Goal: Task Accomplishment & Management: Complete application form

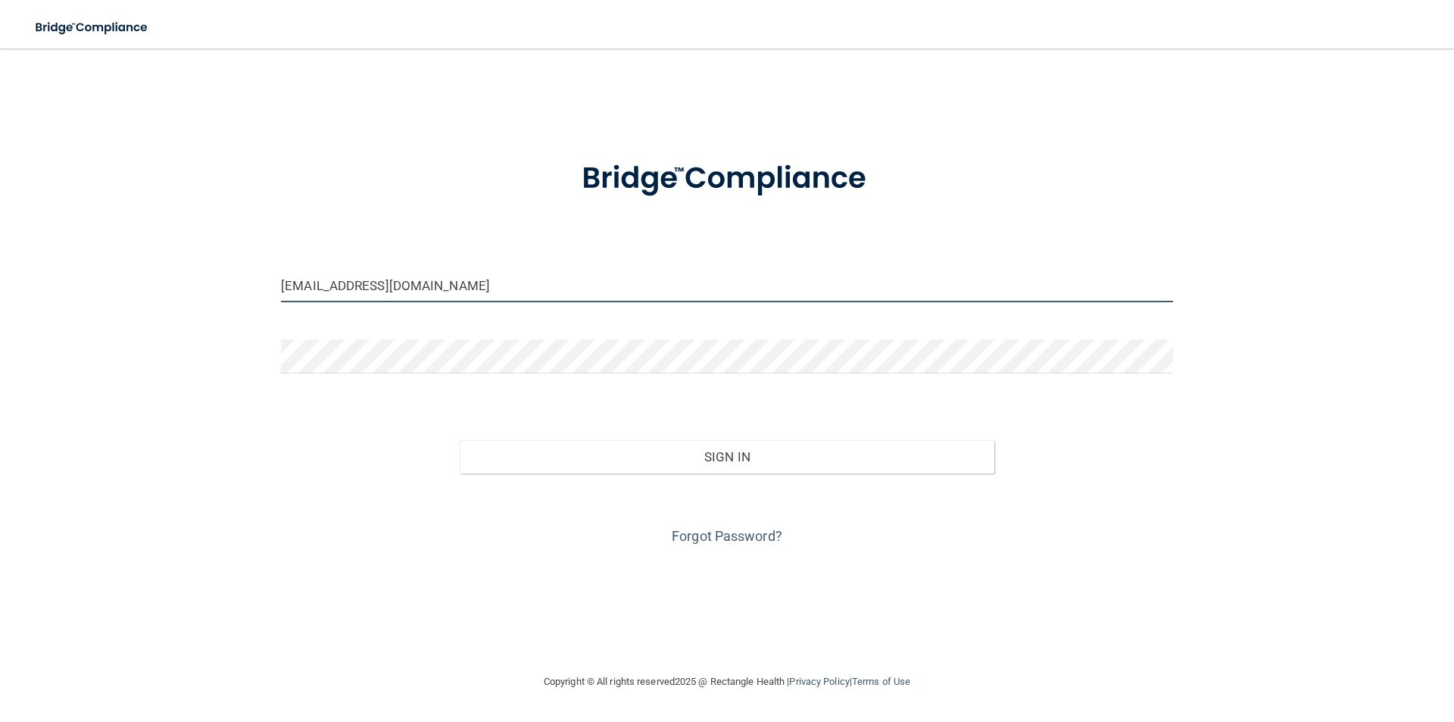
click at [614, 288] on input "[EMAIL_ADDRESS][DOMAIN_NAME]" at bounding box center [727, 285] width 892 height 34
click at [650, 294] on input "[EMAIL_ADDRESS][DOMAIN_NAME]" at bounding box center [727, 285] width 892 height 34
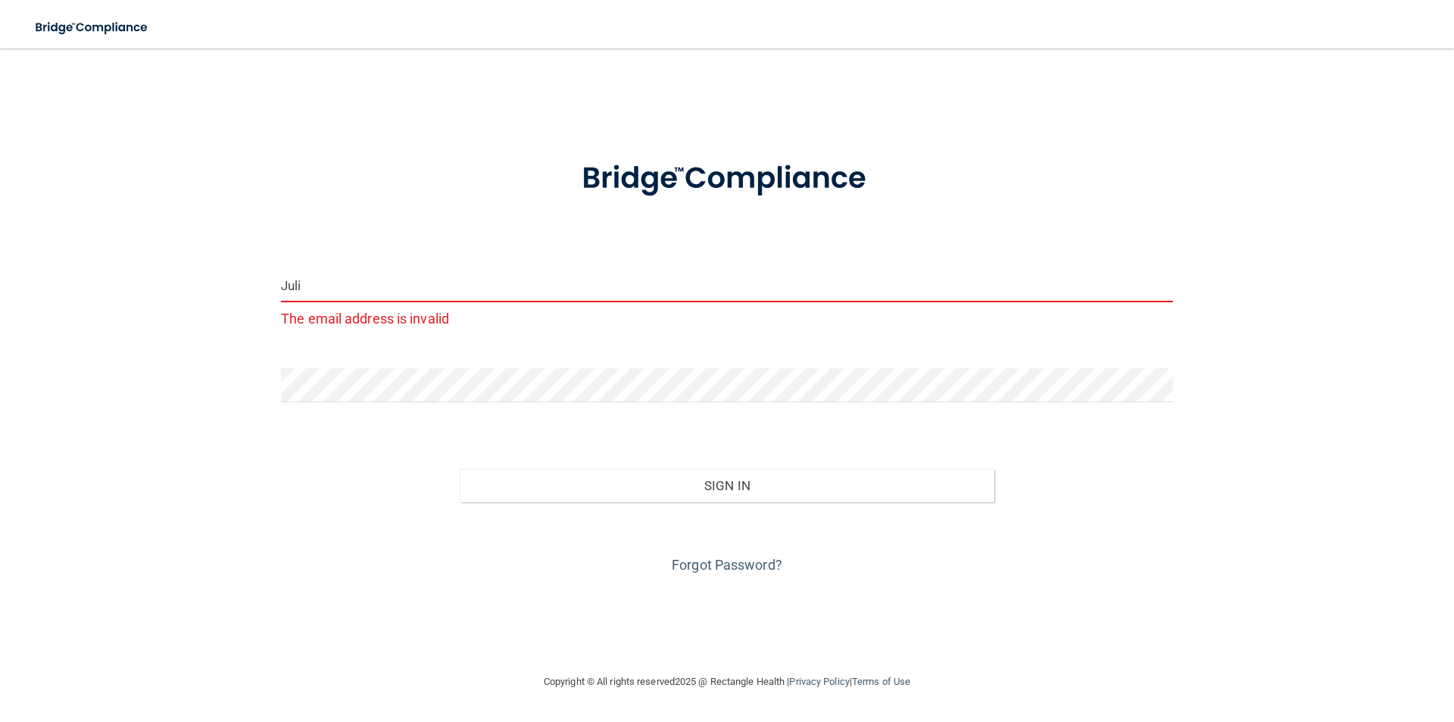
type input "[EMAIL_ADDRESS][DOMAIN_NAME]"
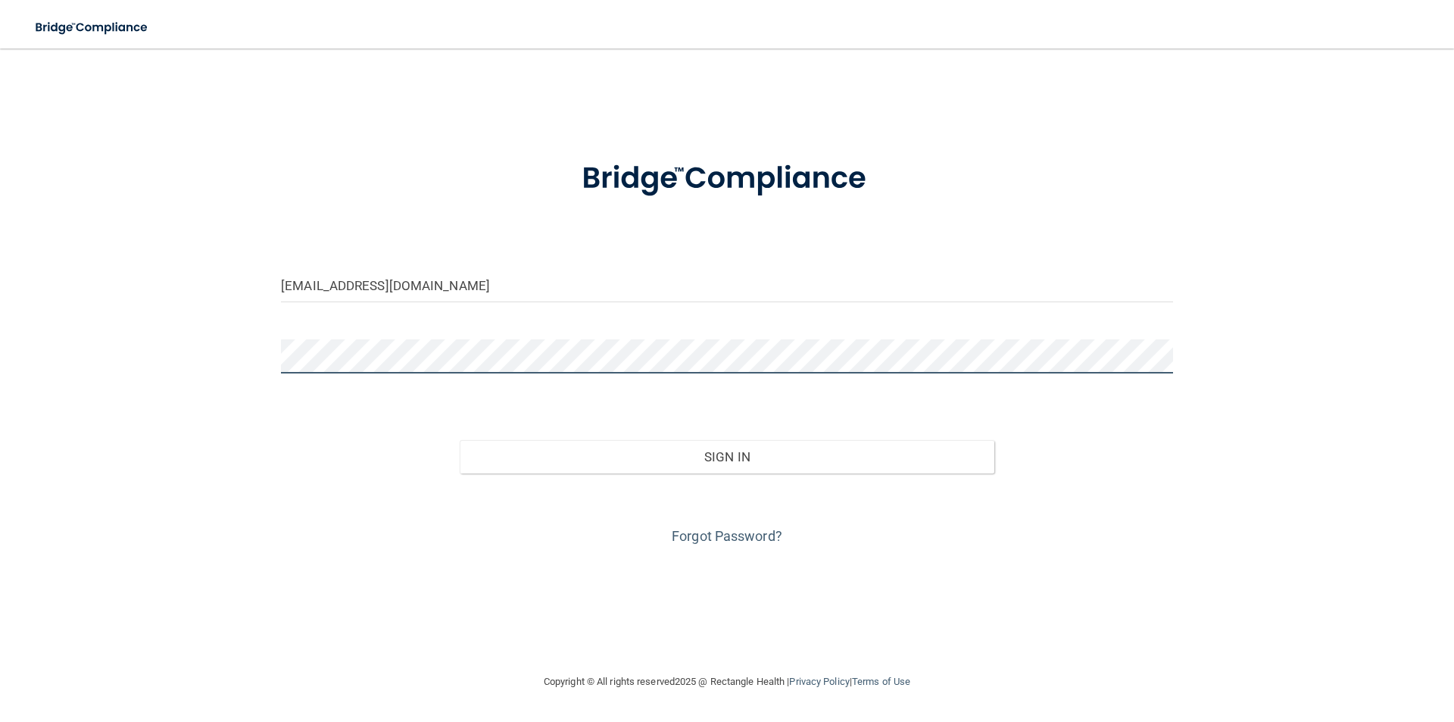
click at [460, 440] on button "Sign In" at bounding box center [727, 456] width 535 height 33
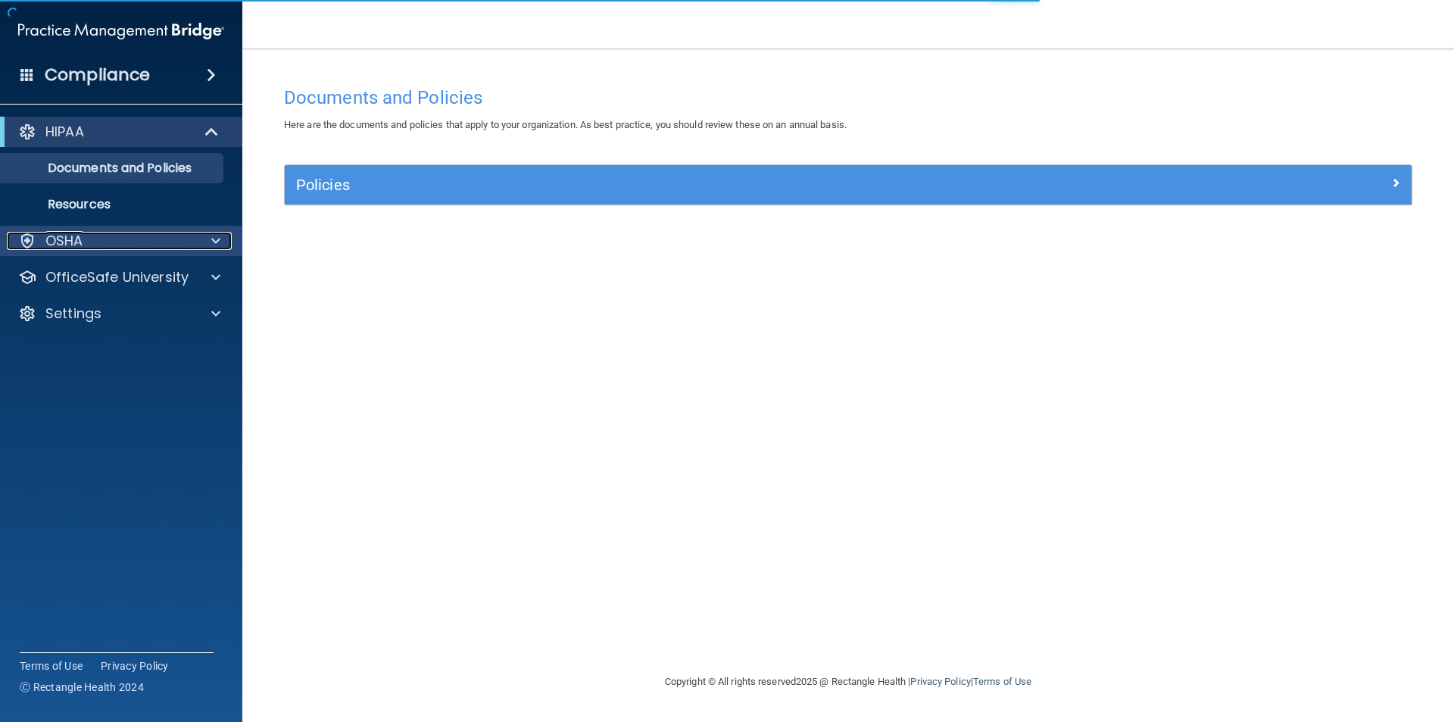
click at [124, 246] on div "OSHA" at bounding box center [101, 241] width 188 height 18
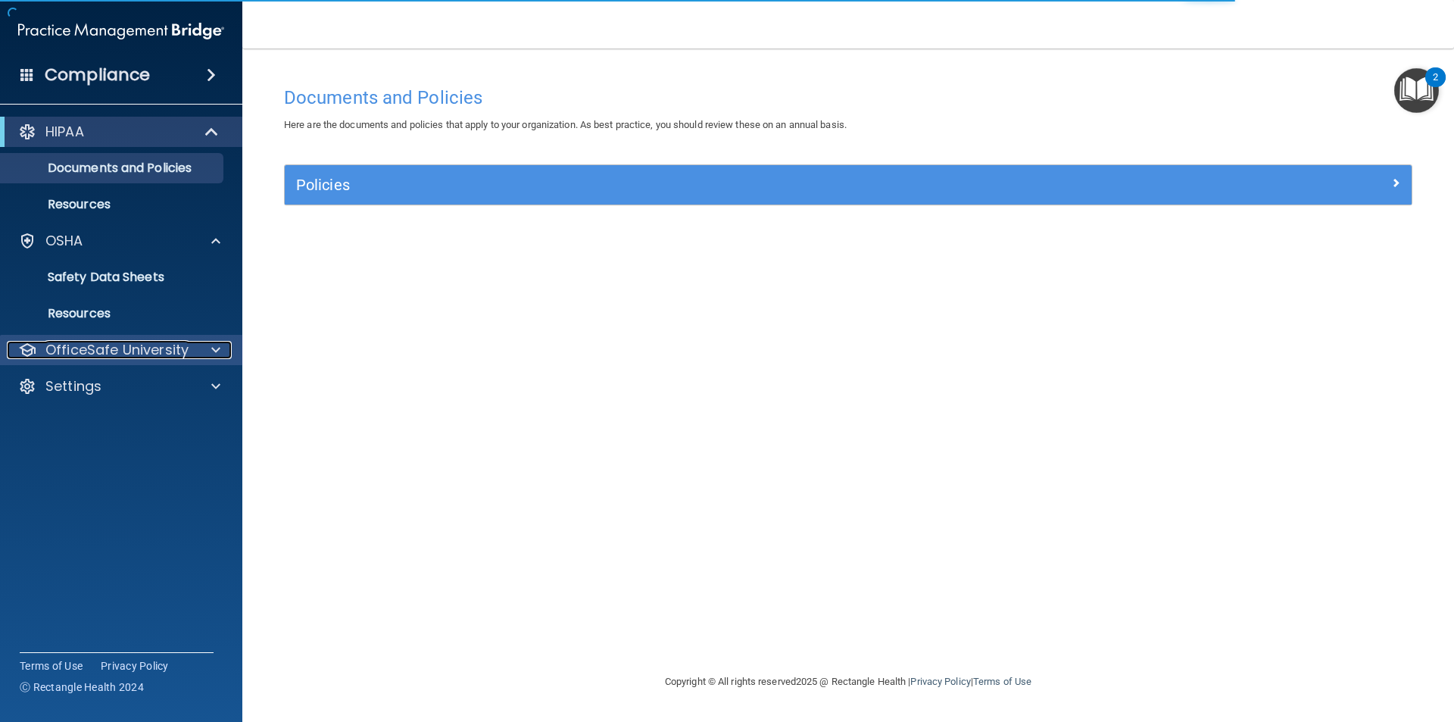
click at [115, 342] on p "OfficeSafe University" at bounding box center [116, 350] width 143 height 18
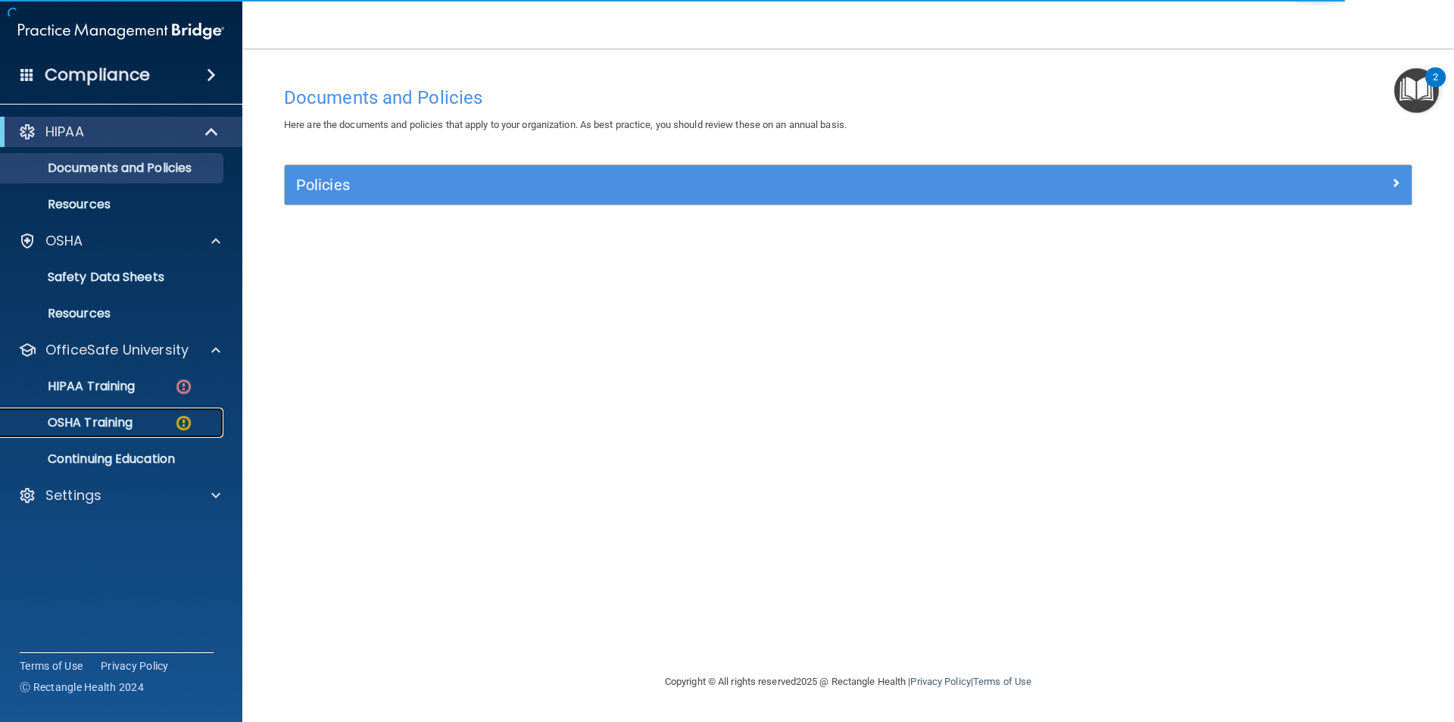
click at [149, 419] on div "OSHA Training" at bounding box center [113, 422] width 207 height 15
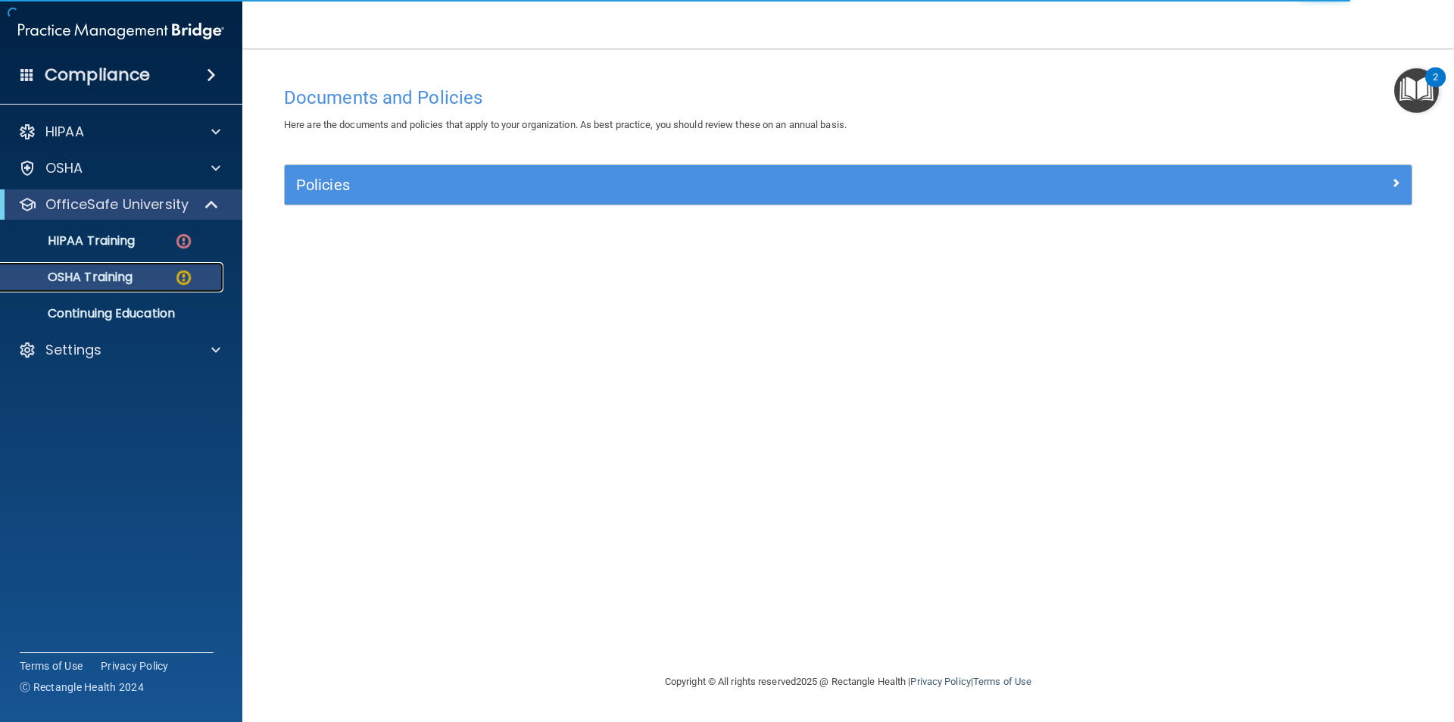
click at [132, 274] on p "OSHA Training" at bounding box center [71, 277] width 123 height 15
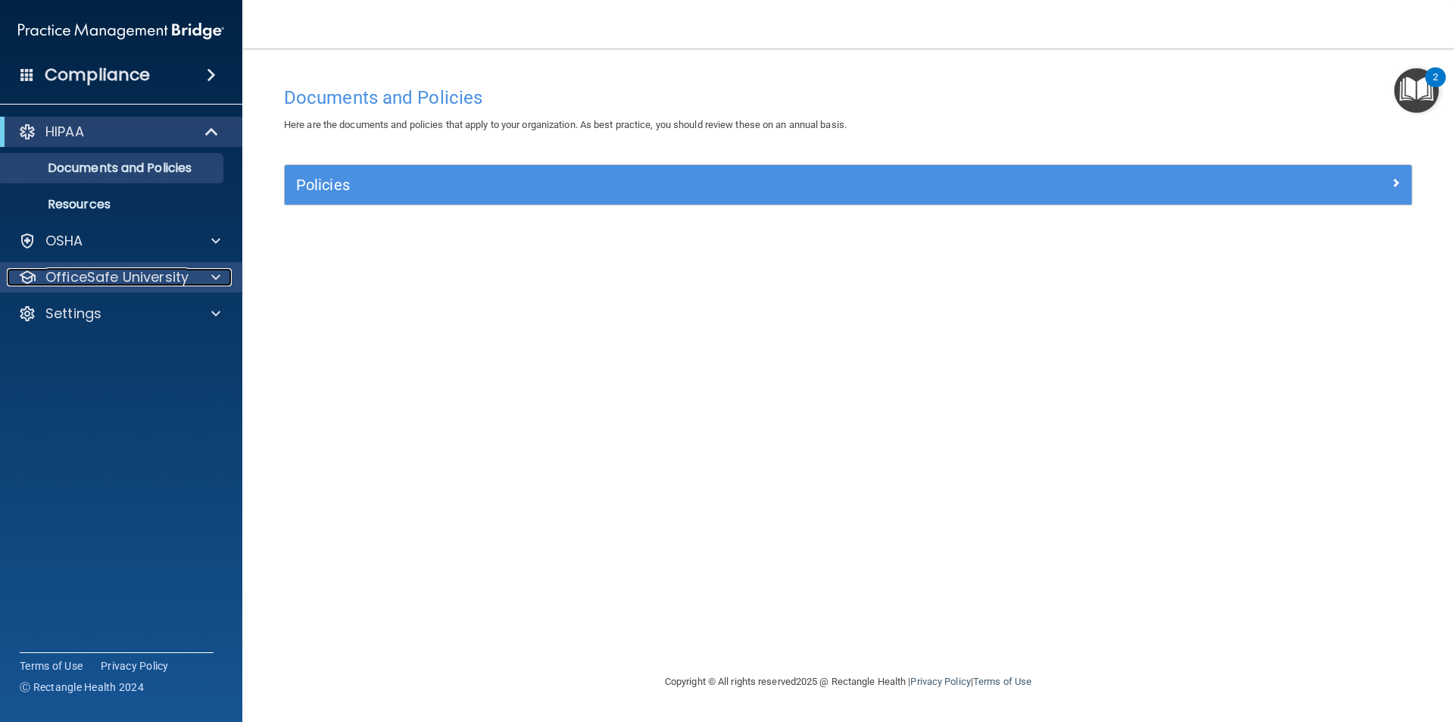
click at [217, 276] on span at bounding box center [215, 277] width 9 height 18
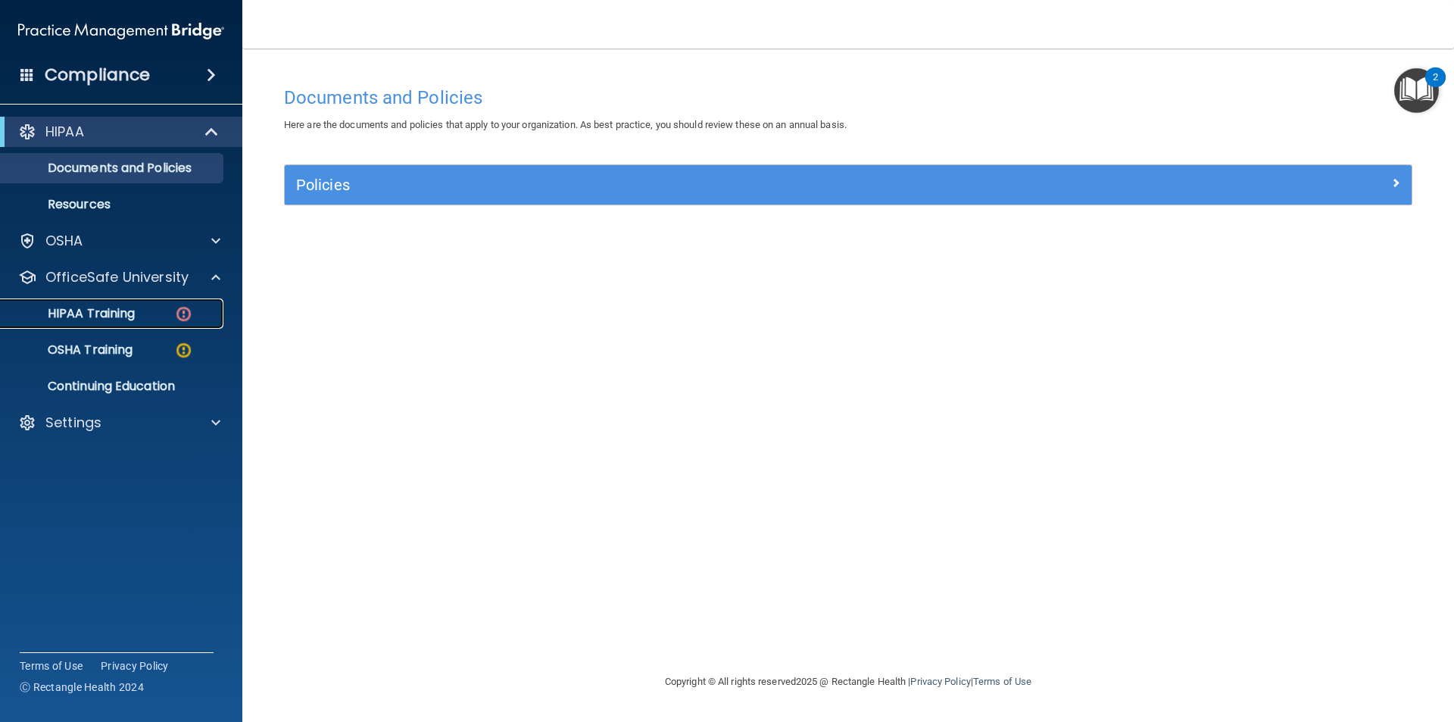
click at [184, 312] on img at bounding box center [183, 313] width 19 height 19
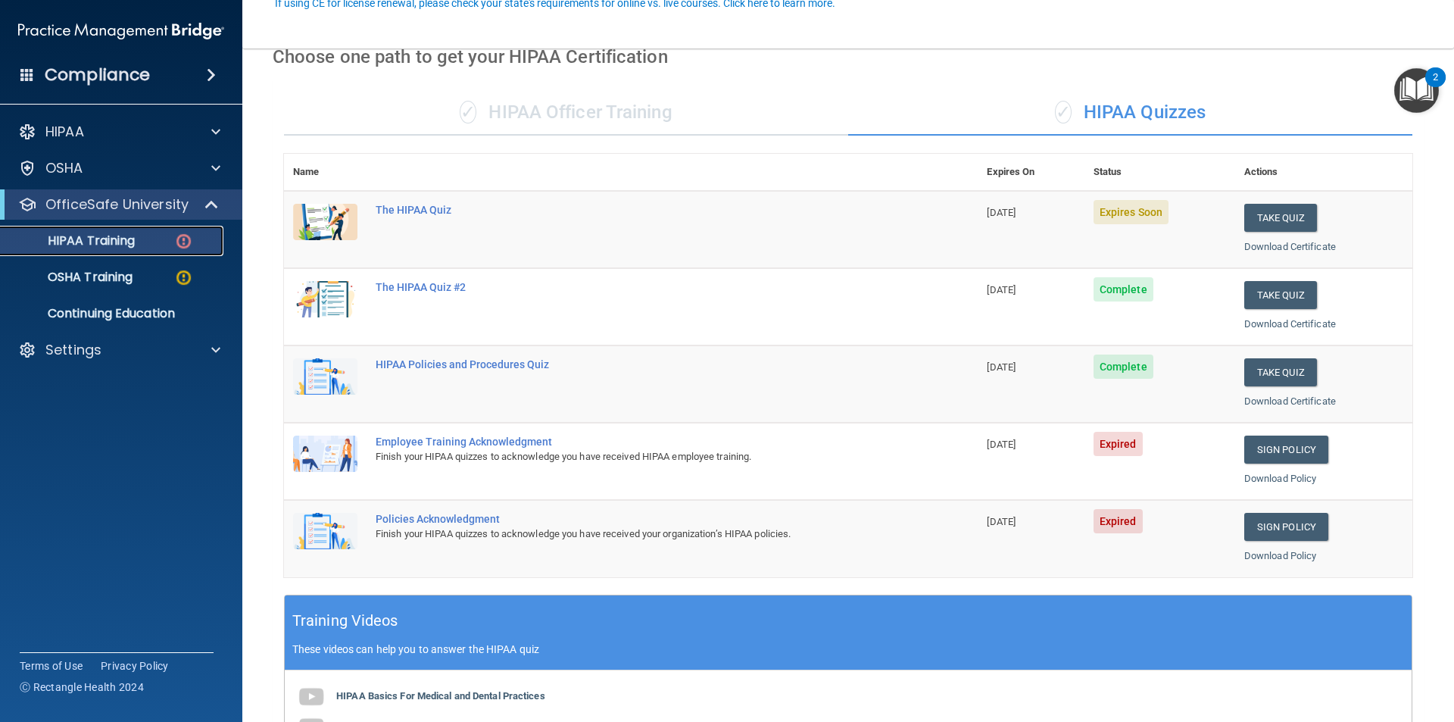
scroll to position [151, 0]
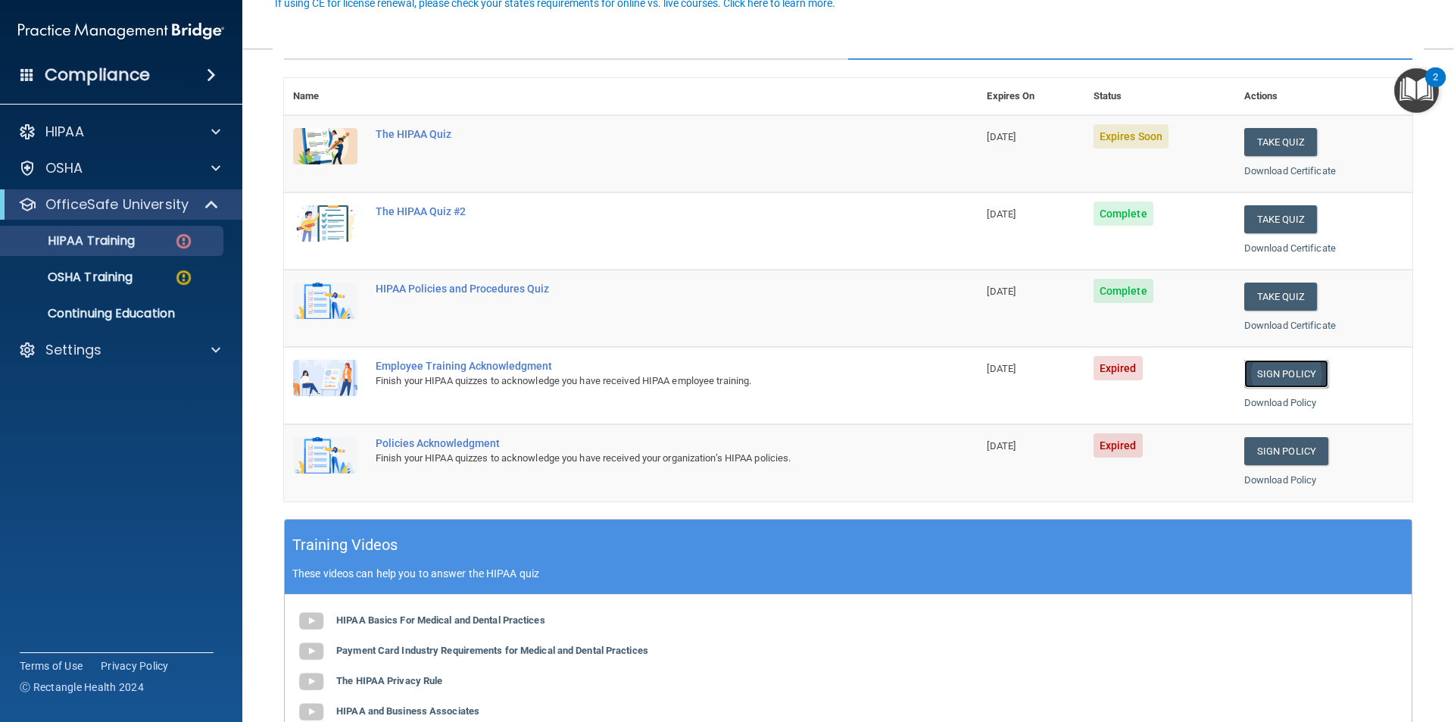
click at [1292, 373] on link "Sign Policy" at bounding box center [1286, 374] width 84 height 28
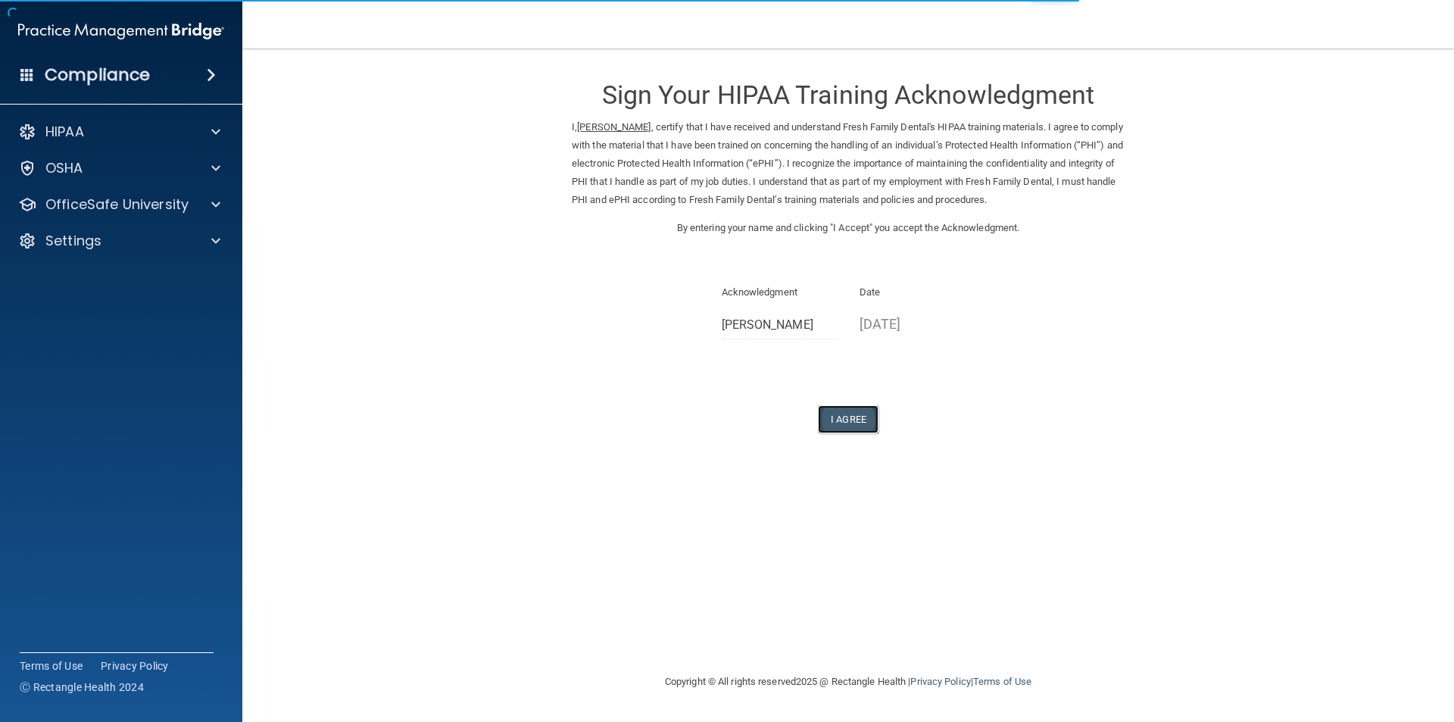
click at [850, 422] on button "I Agree" at bounding box center [848, 419] width 61 height 28
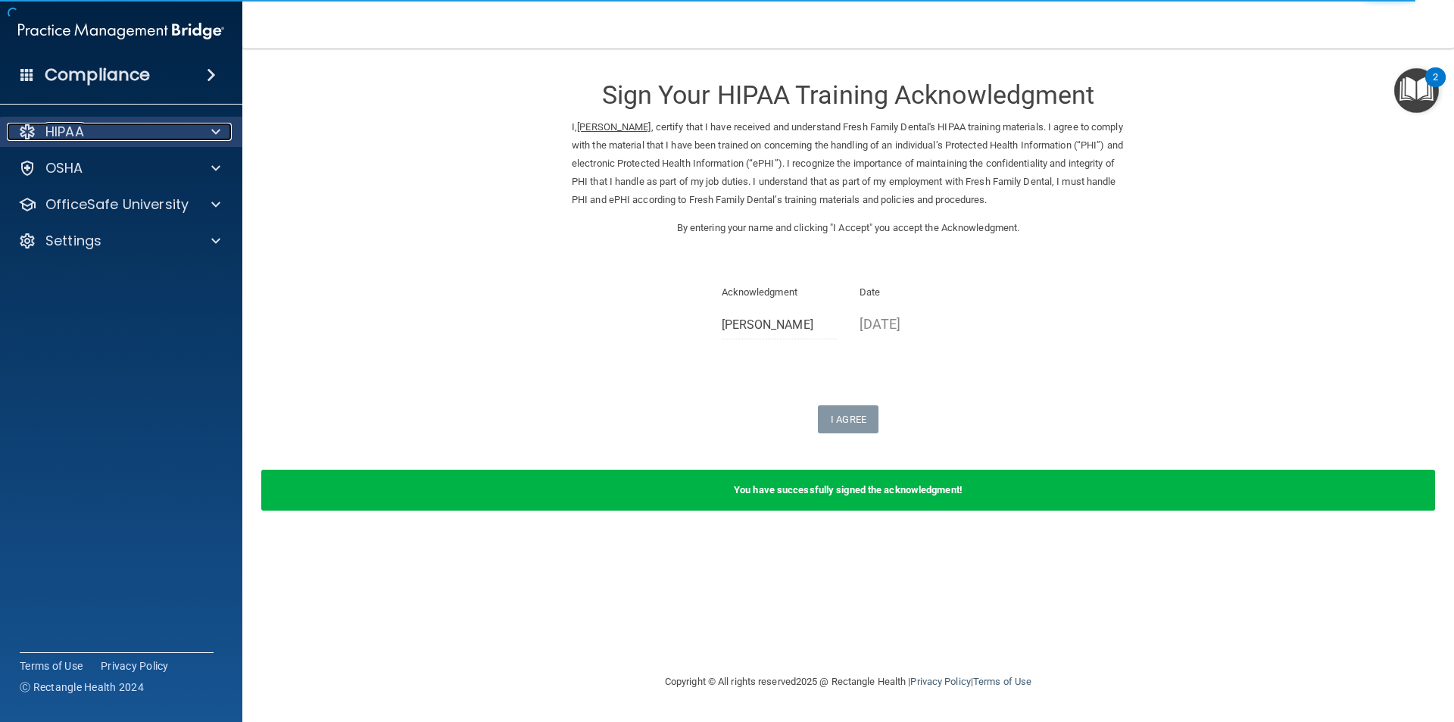
click at [216, 132] on span at bounding box center [215, 132] width 9 height 18
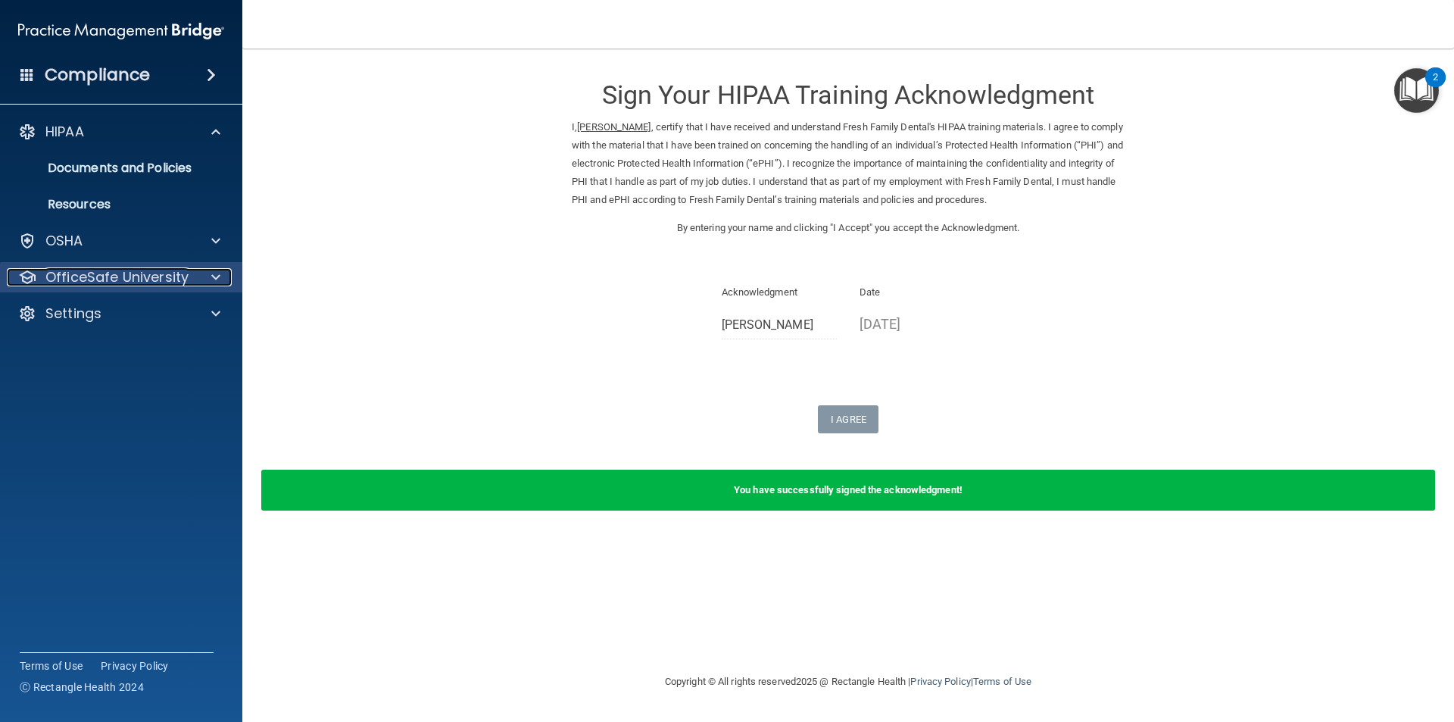
click at [214, 275] on span at bounding box center [215, 277] width 9 height 18
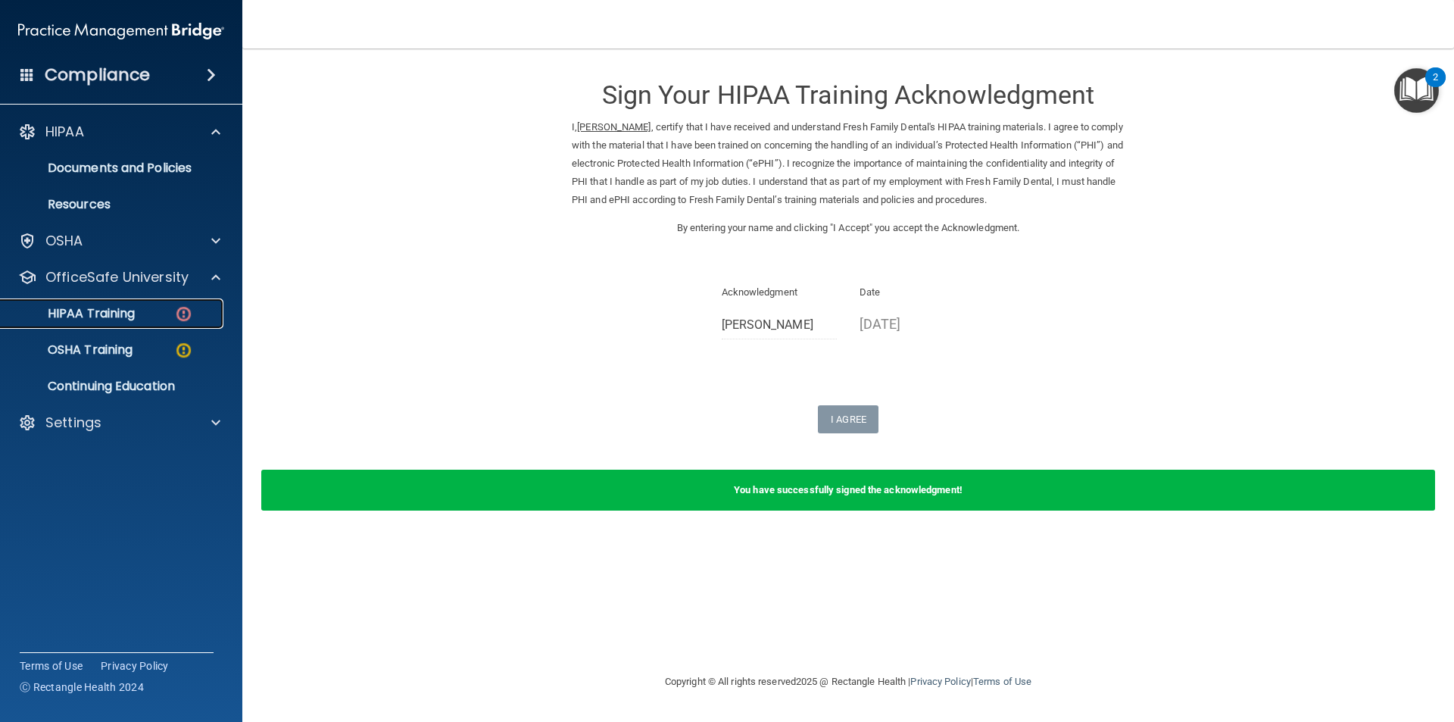
click at [186, 311] on img at bounding box center [183, 313] width 19 height 19
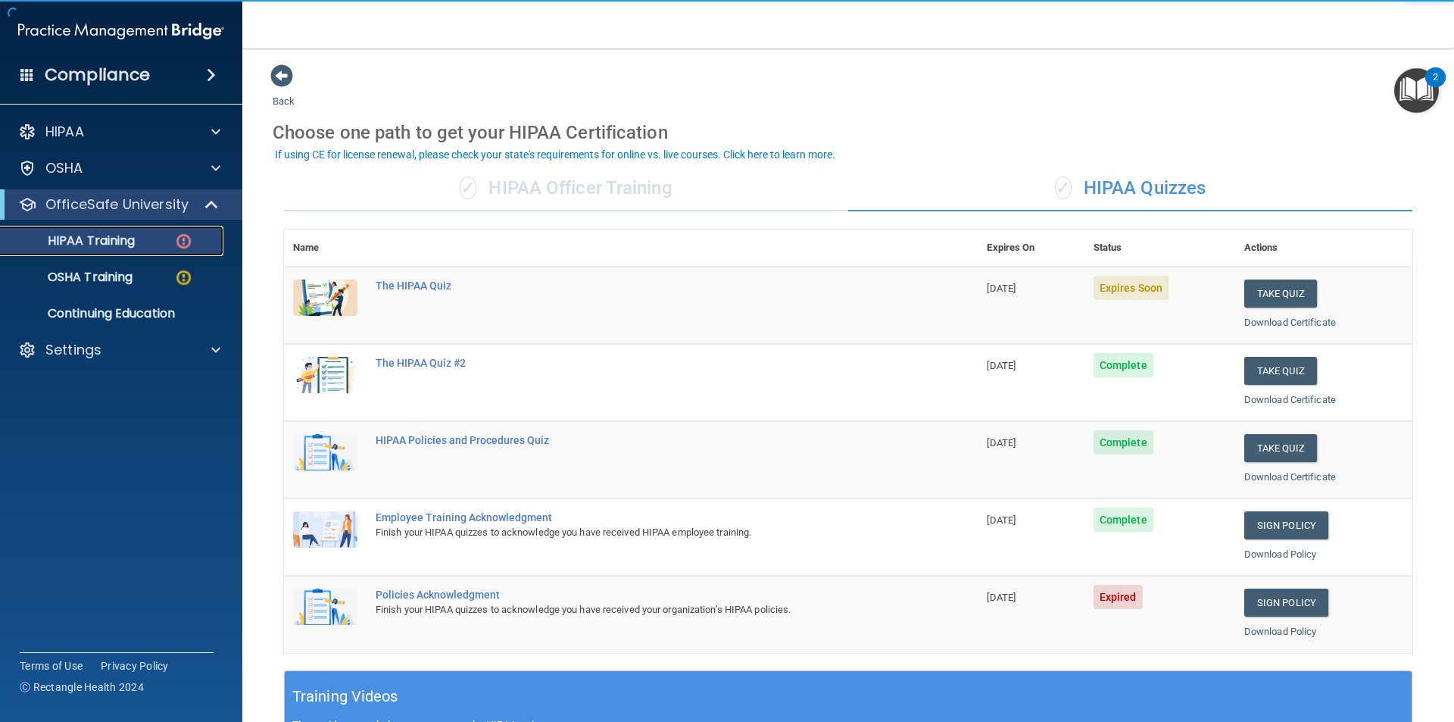
scroll to position [151, 0]
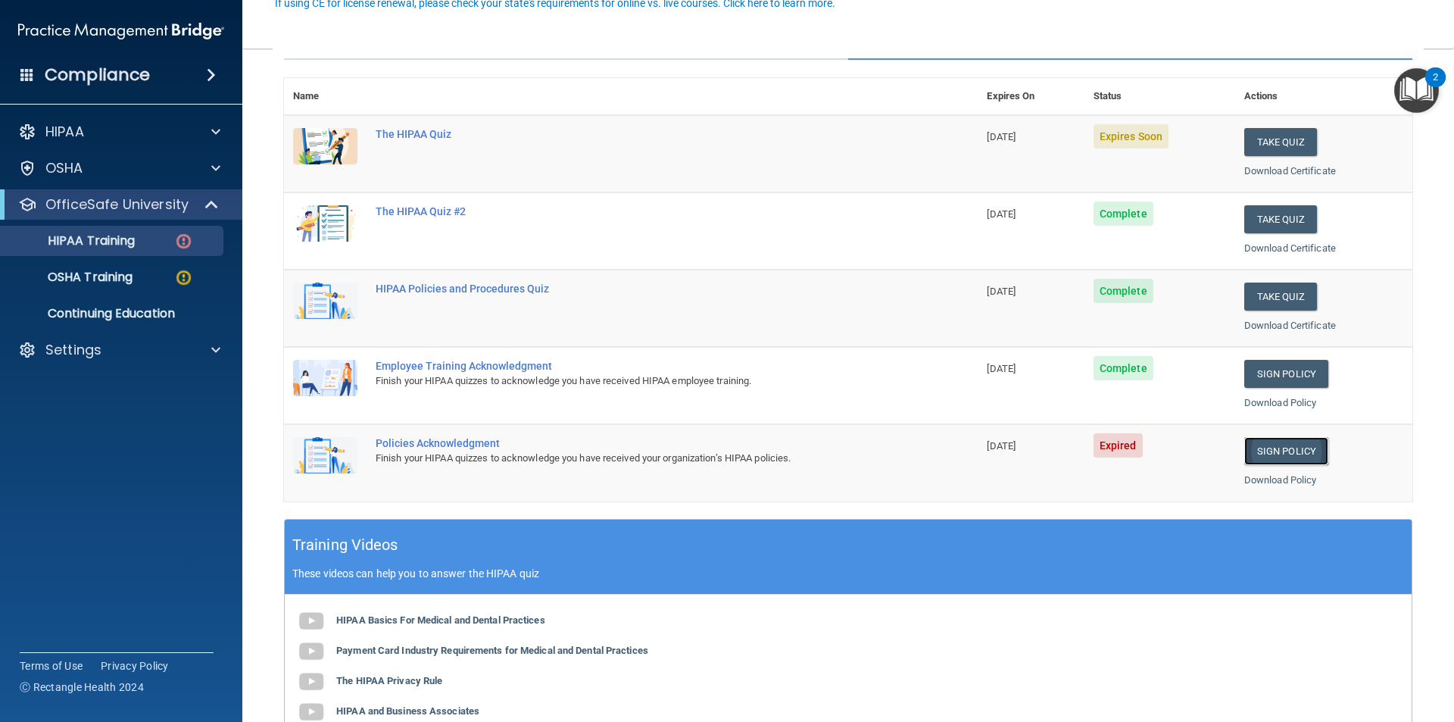
click at [1279, 443] on link "Sign Policy" at bounding box center [1286, 451] width 84 height 28
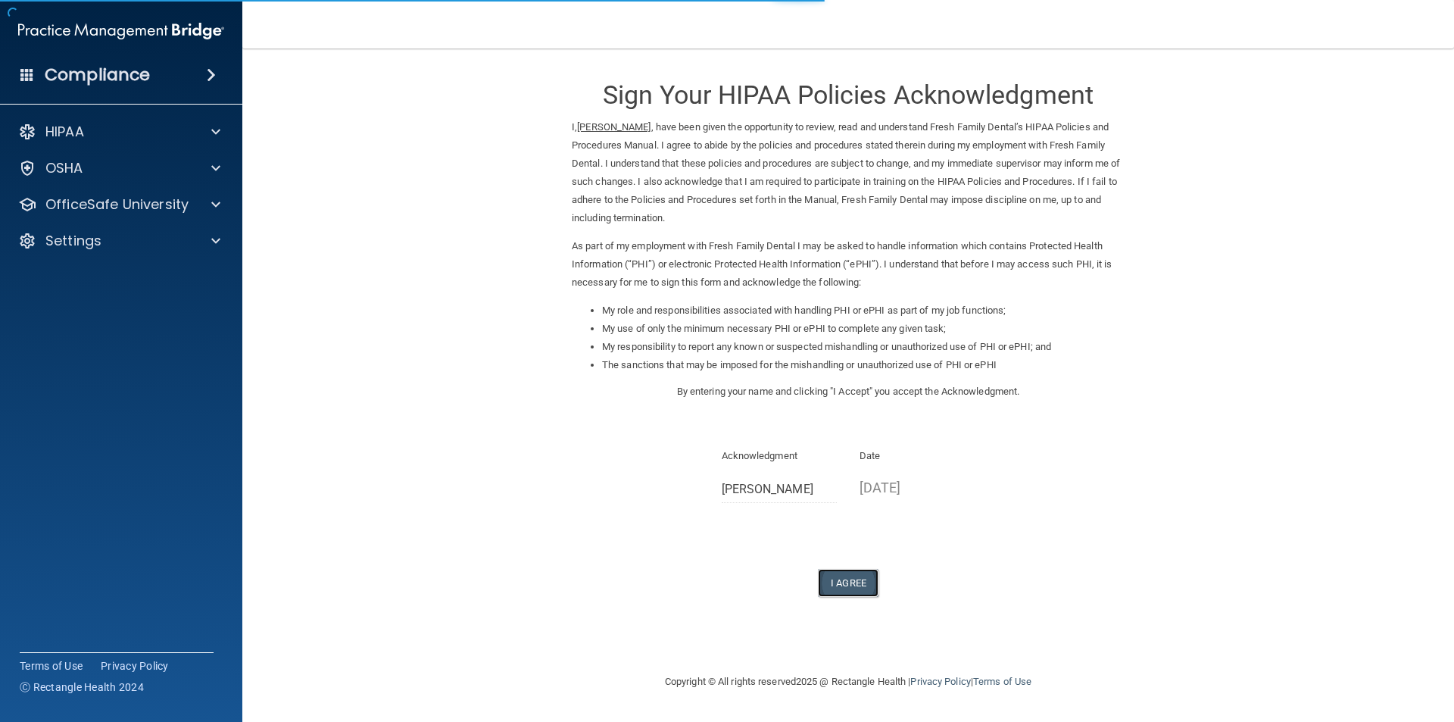
click at [847, 579] on button "I Agree" at bounding box center [848, 583] width 61 height 28
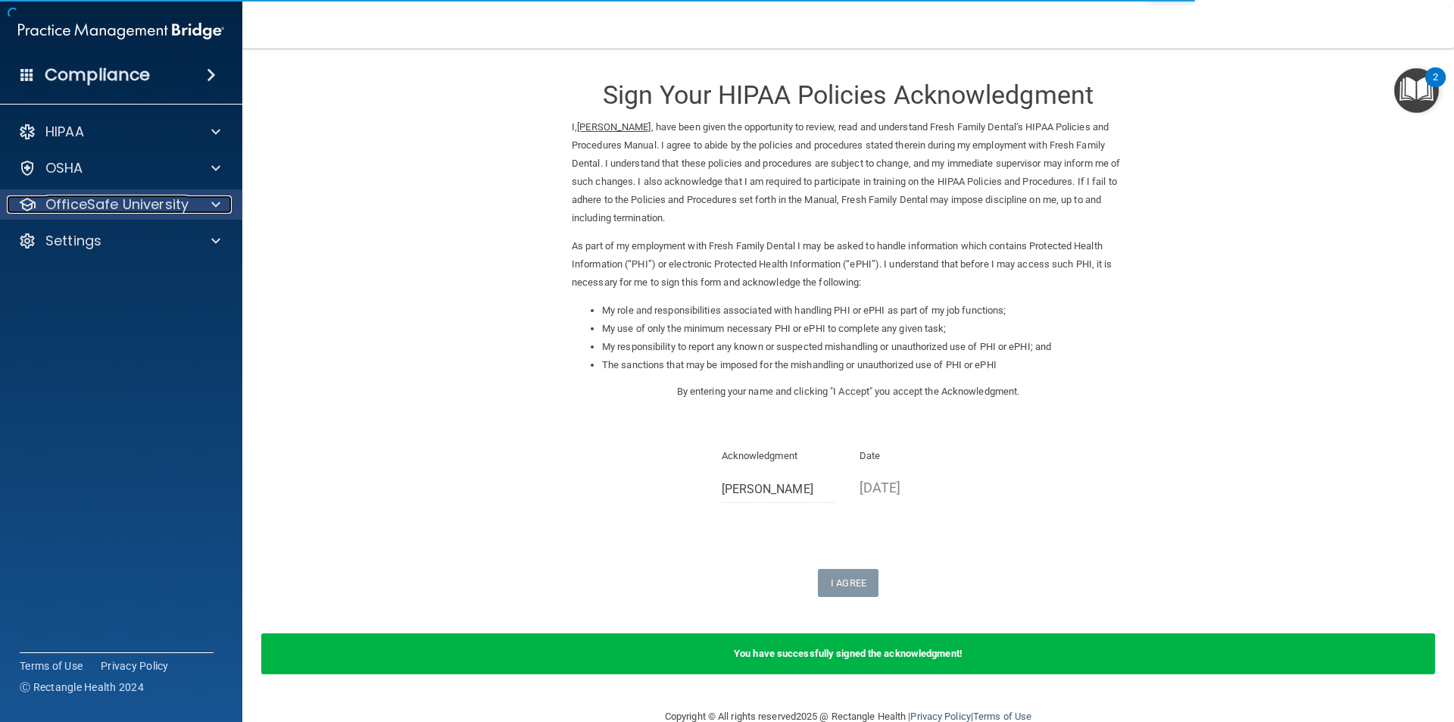
click at [214, 200] on span at bounding box center [215, 204] width 9 height 18
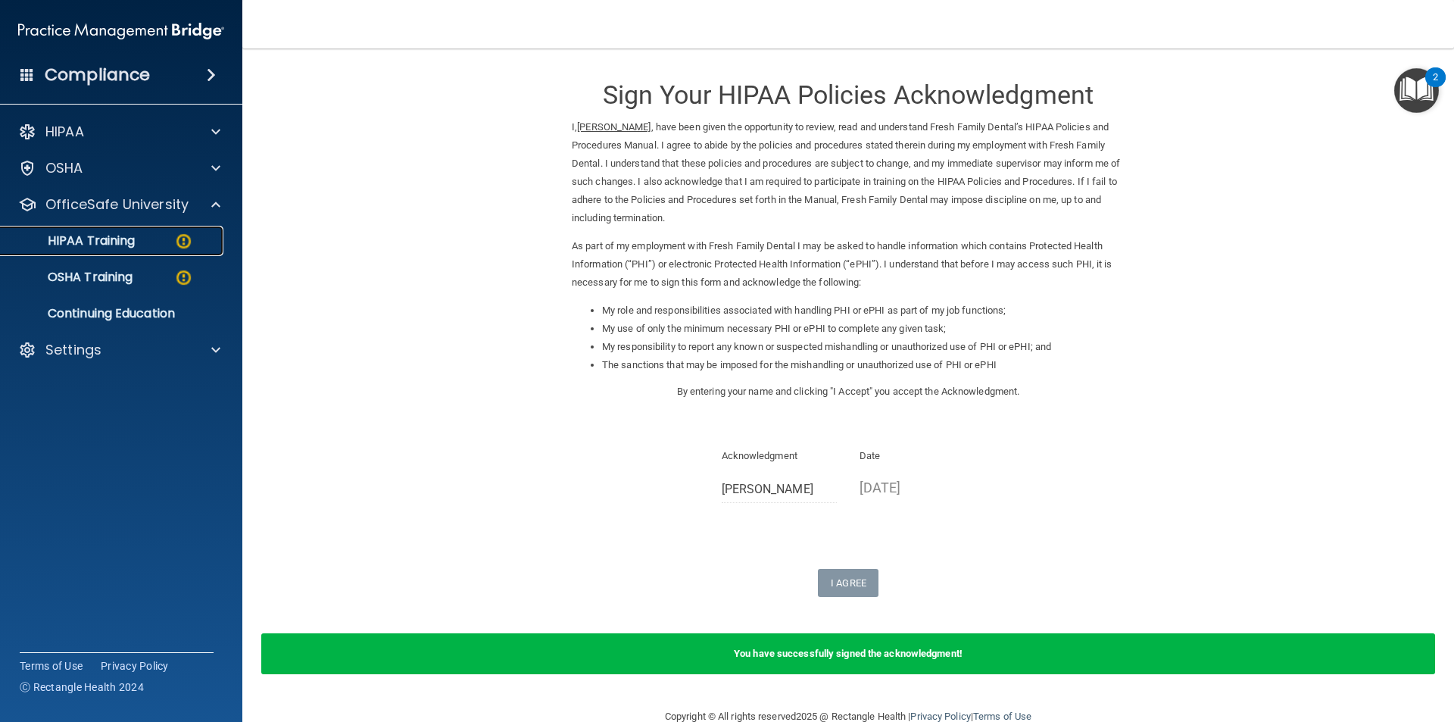
click at [186, 239] on img at bounding box center [183, 241] width 19 height 19
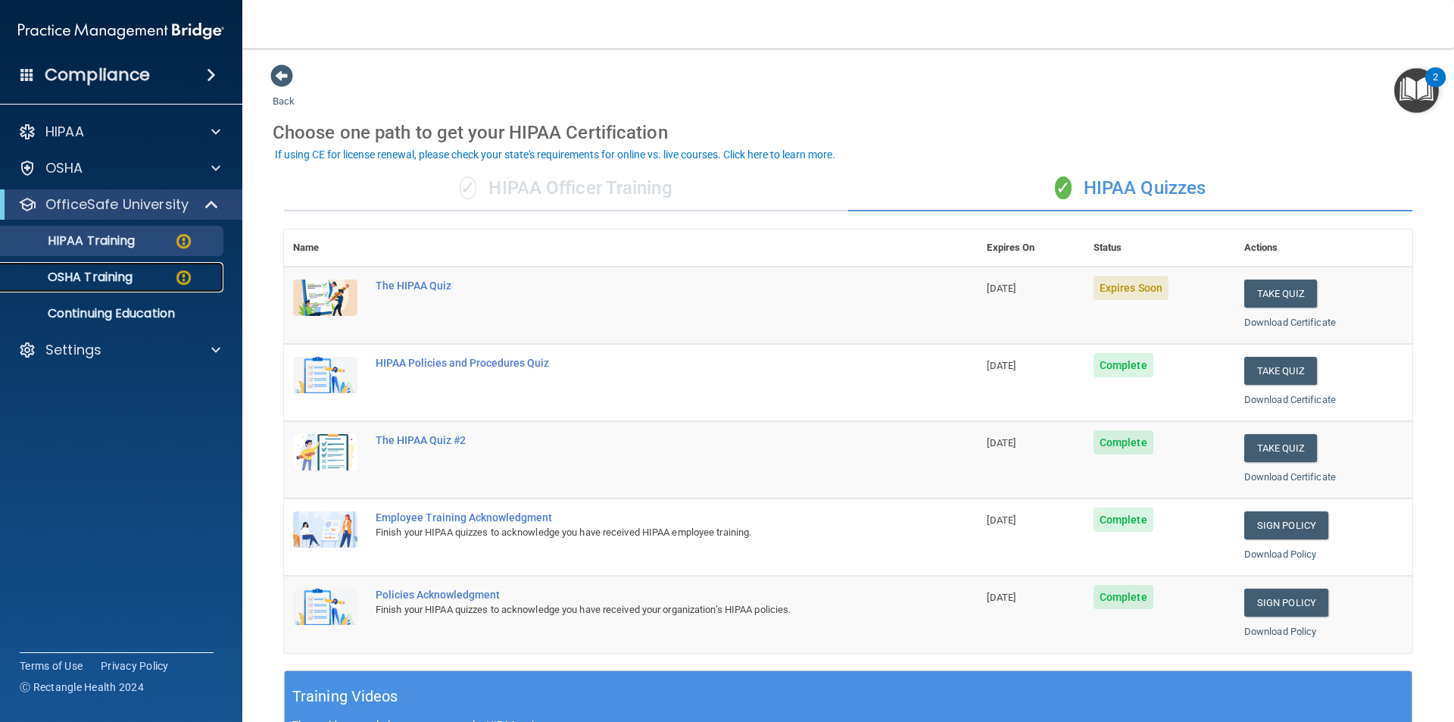
click at [186, 279] on img at bounding box center [183, 277] width 19 height 19
